Goal: Task Accomplishment & Management: Manage account settings

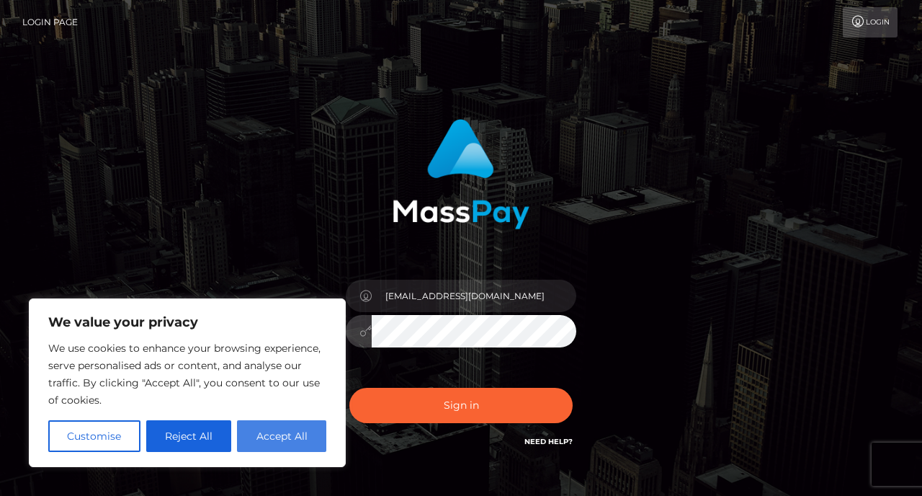
click at [281, 442] on button "Accept All" at bounding box center [281, 436] width 89 height 32
checkbox input "true"
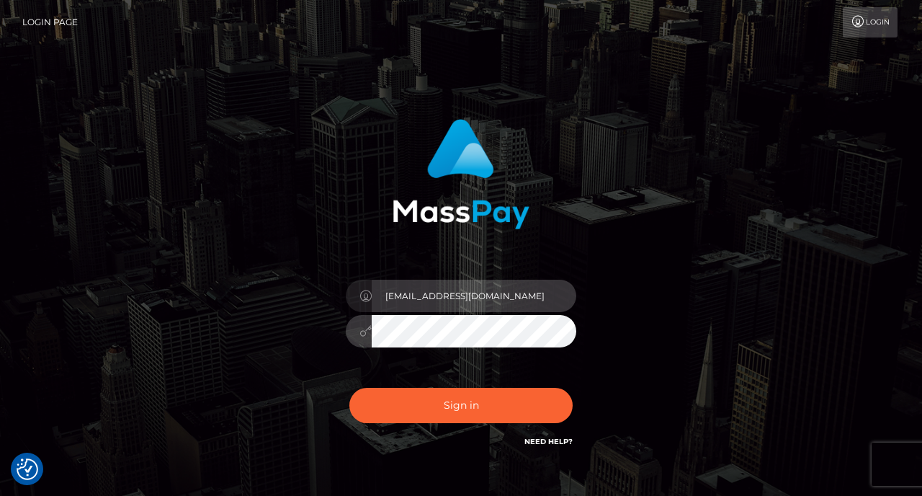
click at [413, 298] on input "[EMAIL_ADDRESS][DOMAIN_NAME]" at bounding box center [474, 296] width 205 height 32
drag, startPoint x: 527, startPoint y: 302, endPoint x: 303, endPoint y: 298, distance: 224.1
click at [303, 298] on div "[EMAIL_ADDRESS][DOMAIN_NAME]" at bounding box center [461, 284] width 378 height 352
type input "l"
click at [414, 294] on input "text" at bounding box center [474, 296] width 205 height 32
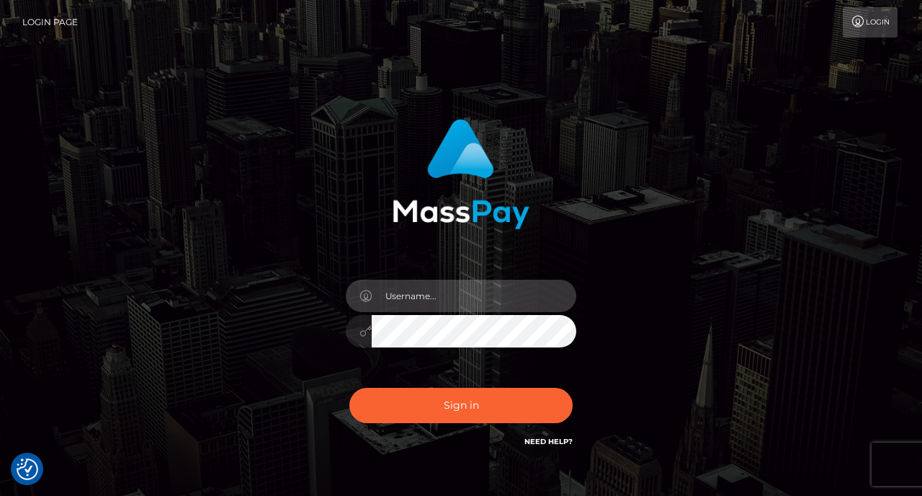
type input "1921975"
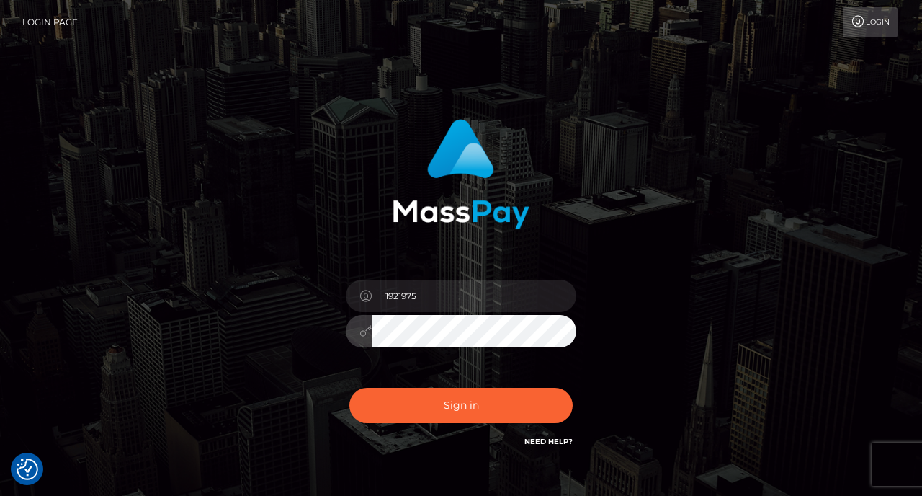
click at [349, 388] on button "Sign in" at bounding box center [460, 405] width 223 height 35
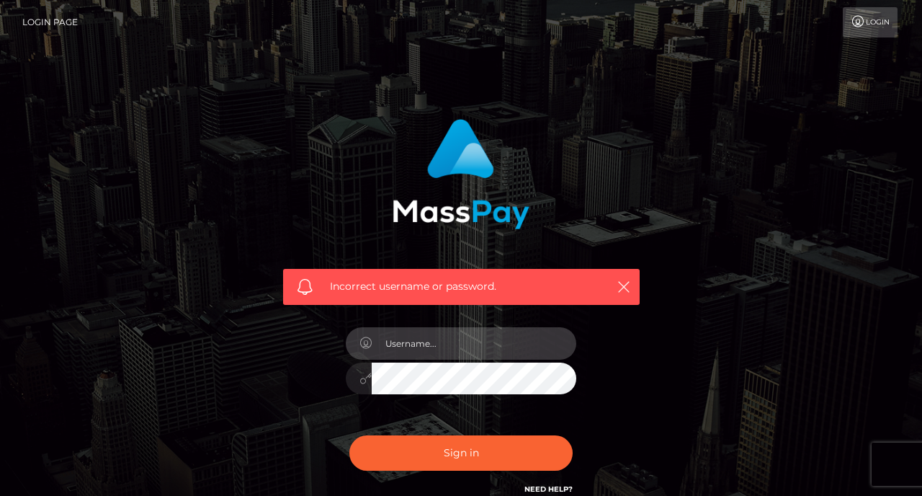
click at [437, 352] on input "text" at bounding box center [474, 343] width 205 height 32
type input "[EMAIL_ADDRESS][DOMAIN_NAME]"
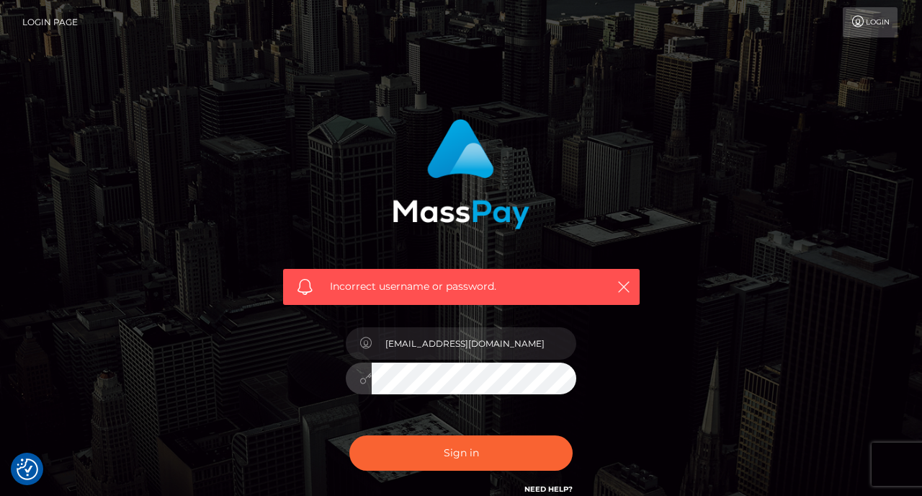
click at [349, 435] on button "Sign in" at bounding box center [460, 452] width 223 height 35
click at [473, 339] on input "text" at bounding box center [474, 343] width 205 height 32
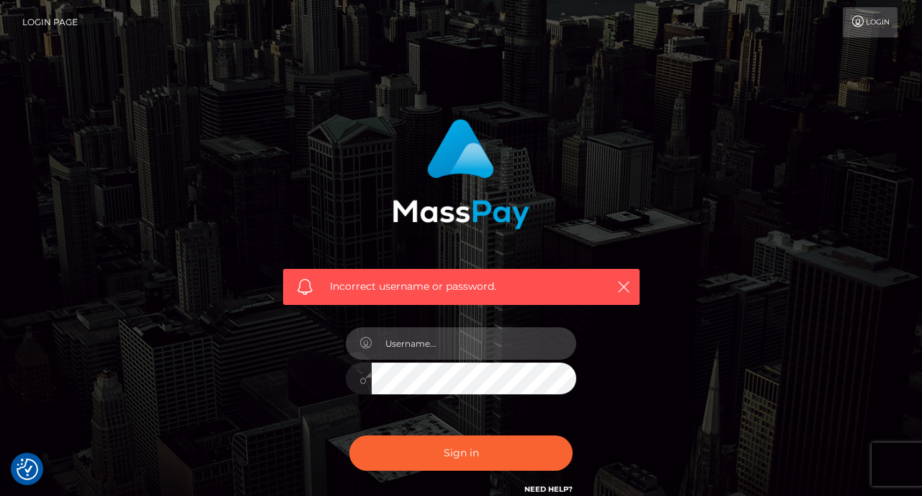
type input "[EMAIL_ADDRESS][DOMAIN_NAME]"
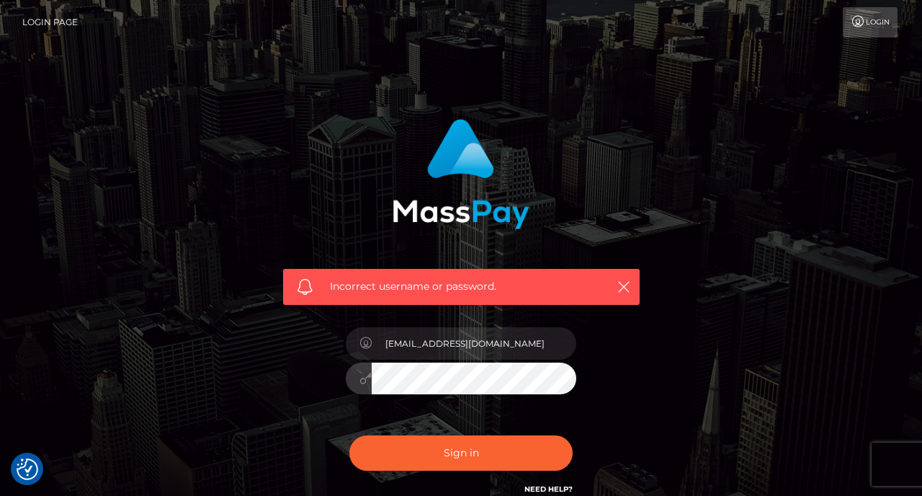
click at [349, 435] on button "Sign in" at bounding box center [460, 452] width 223 height 35
click at [62, 17] on link "Login Page" at bounding box center [49, 22] width 55 height 30
